Goal: Transaction & Acquisition: Purchase product/service

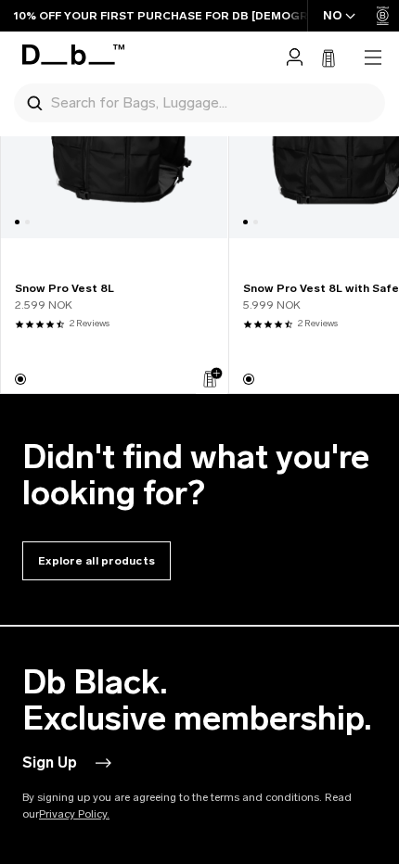
scroll to position [7622, 0]
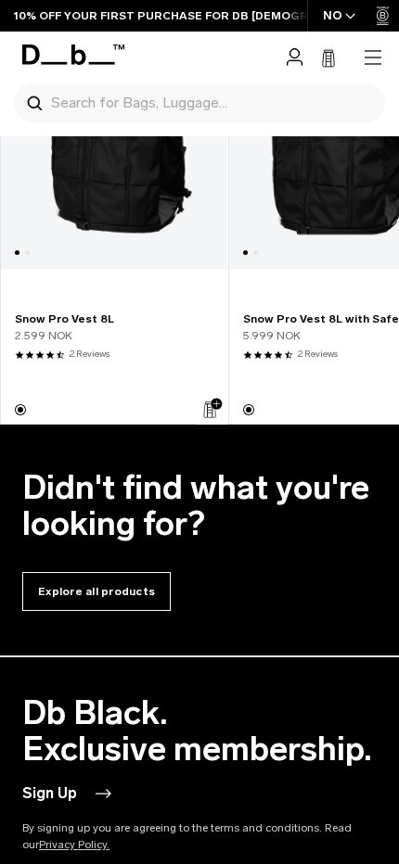
click at [257, 229] on link "Snow Pro Vest 8L with Safeback" at bounding box center [342, 126] width 226 height 286
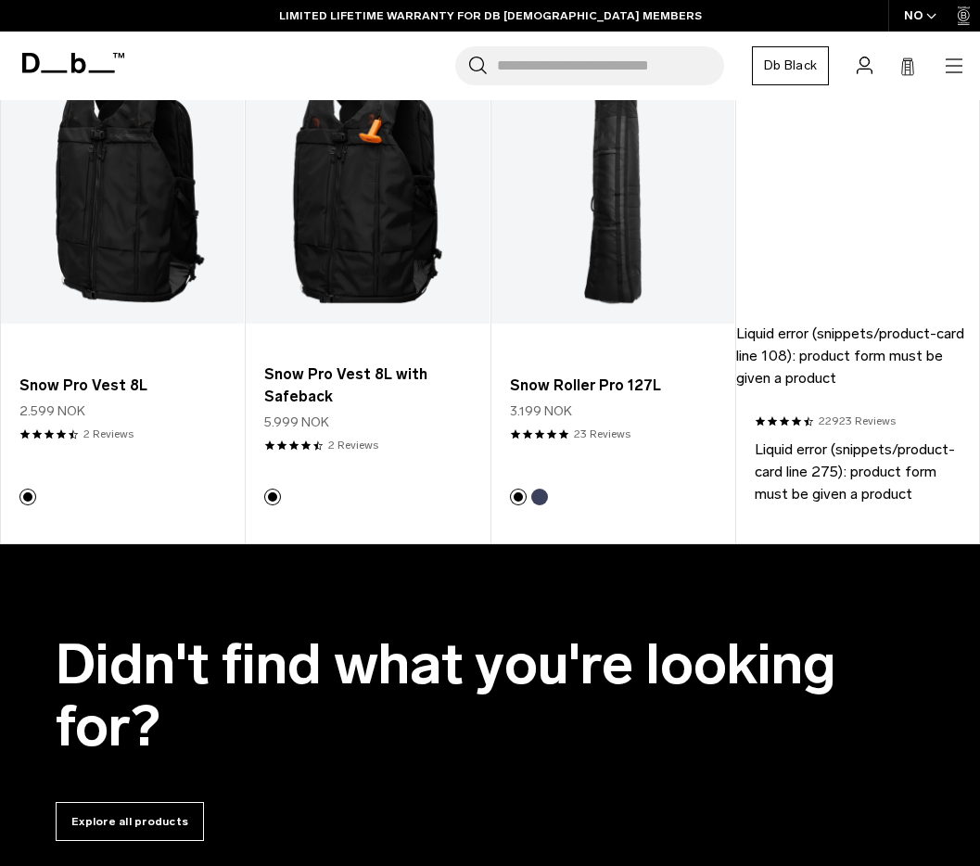
scroll to position [7131, 0]
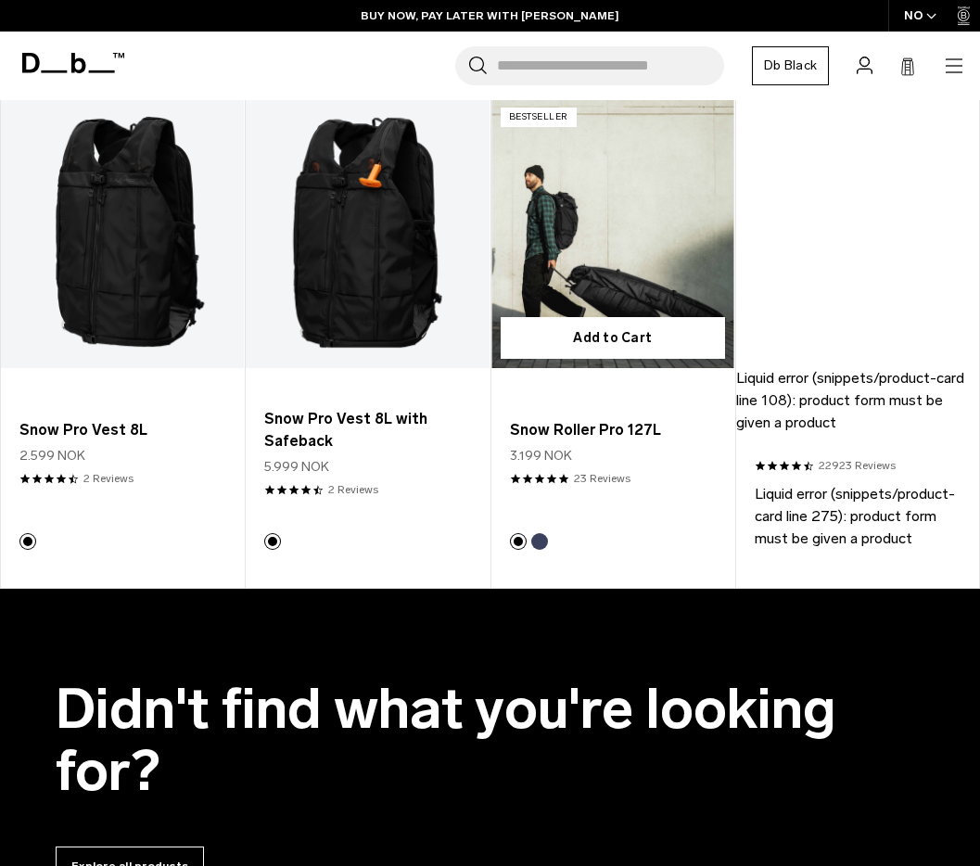
click at [704, 282] on link "Snow Roller Pro 127L" at bounding box center [612, 233] width 243 height 270
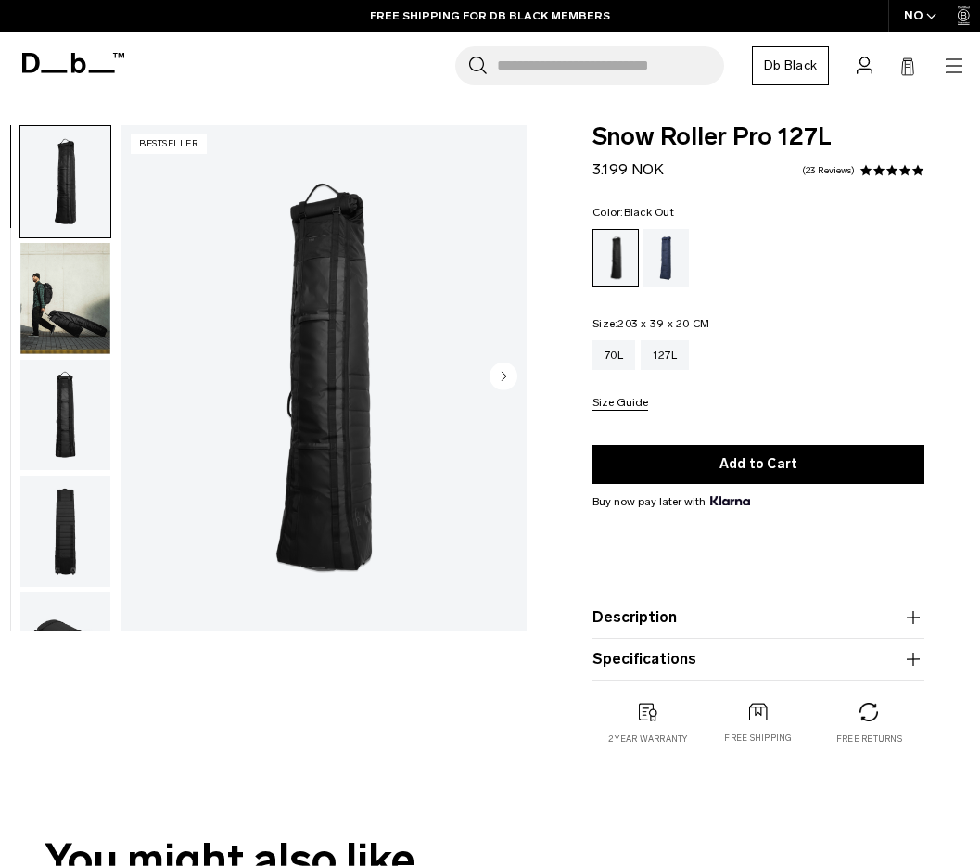
click at [415, 373] on img "1 / 10" at bounding box center [323, 378] width 405 height 506
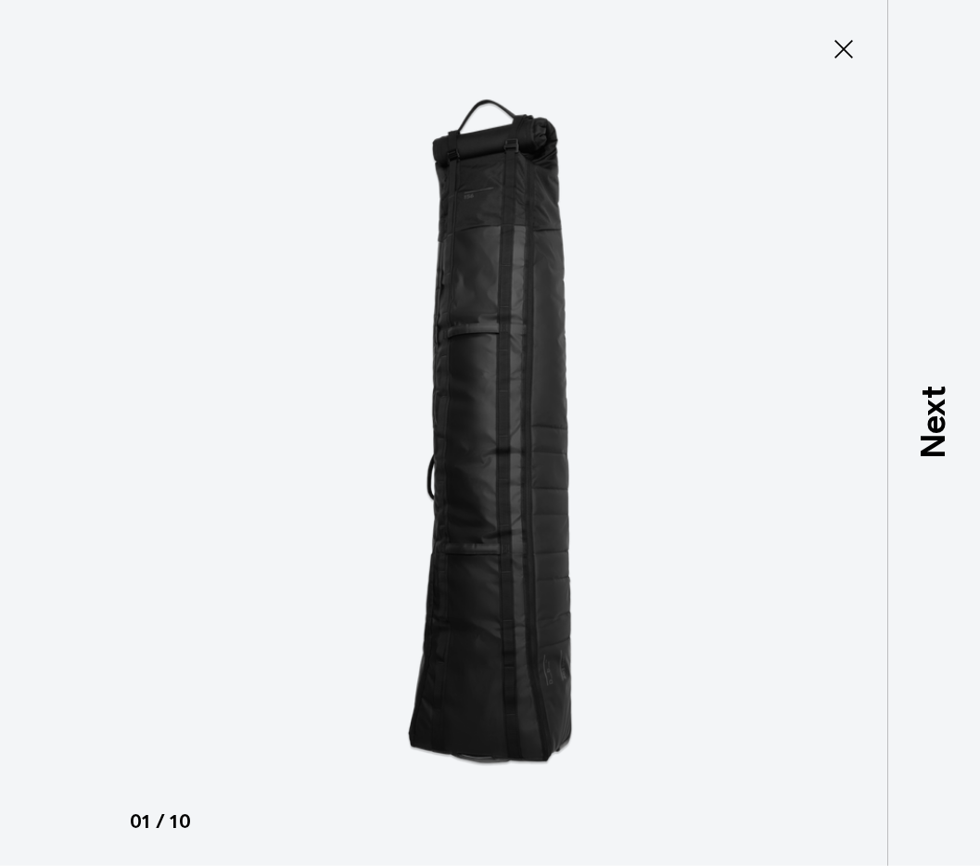
click at [849, 38] on icon at bounding box center [844, 49] width 30 height 30
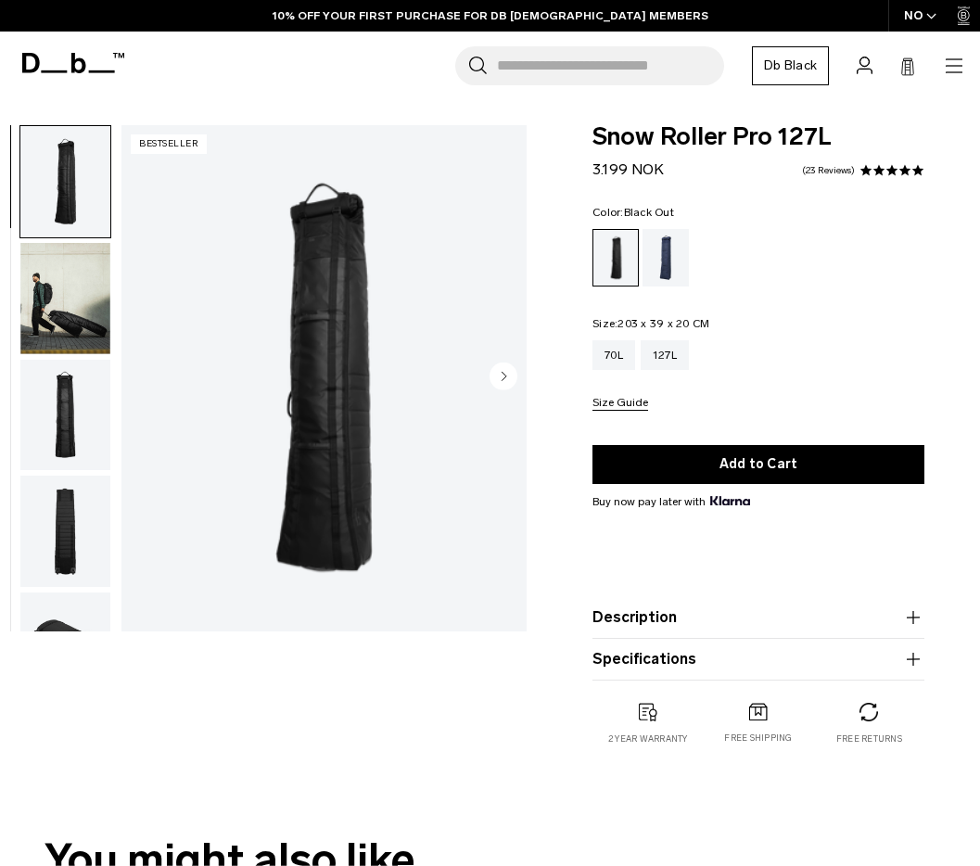
click at [428, 238] on img "1 / 10" at bounding box center [323, 378] width 405 height 506
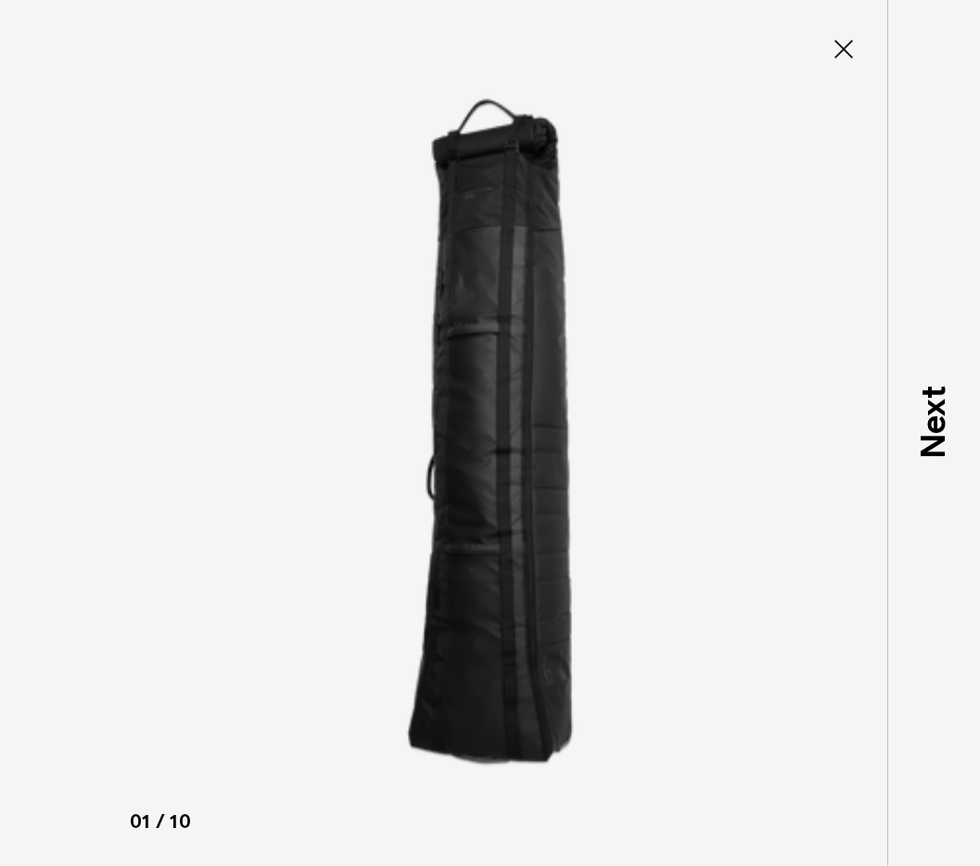
click at [852, 51] on icon at bounding box center [844, 49] width 30 height 30
